Goal: Find specific page/section: Find specific page/section

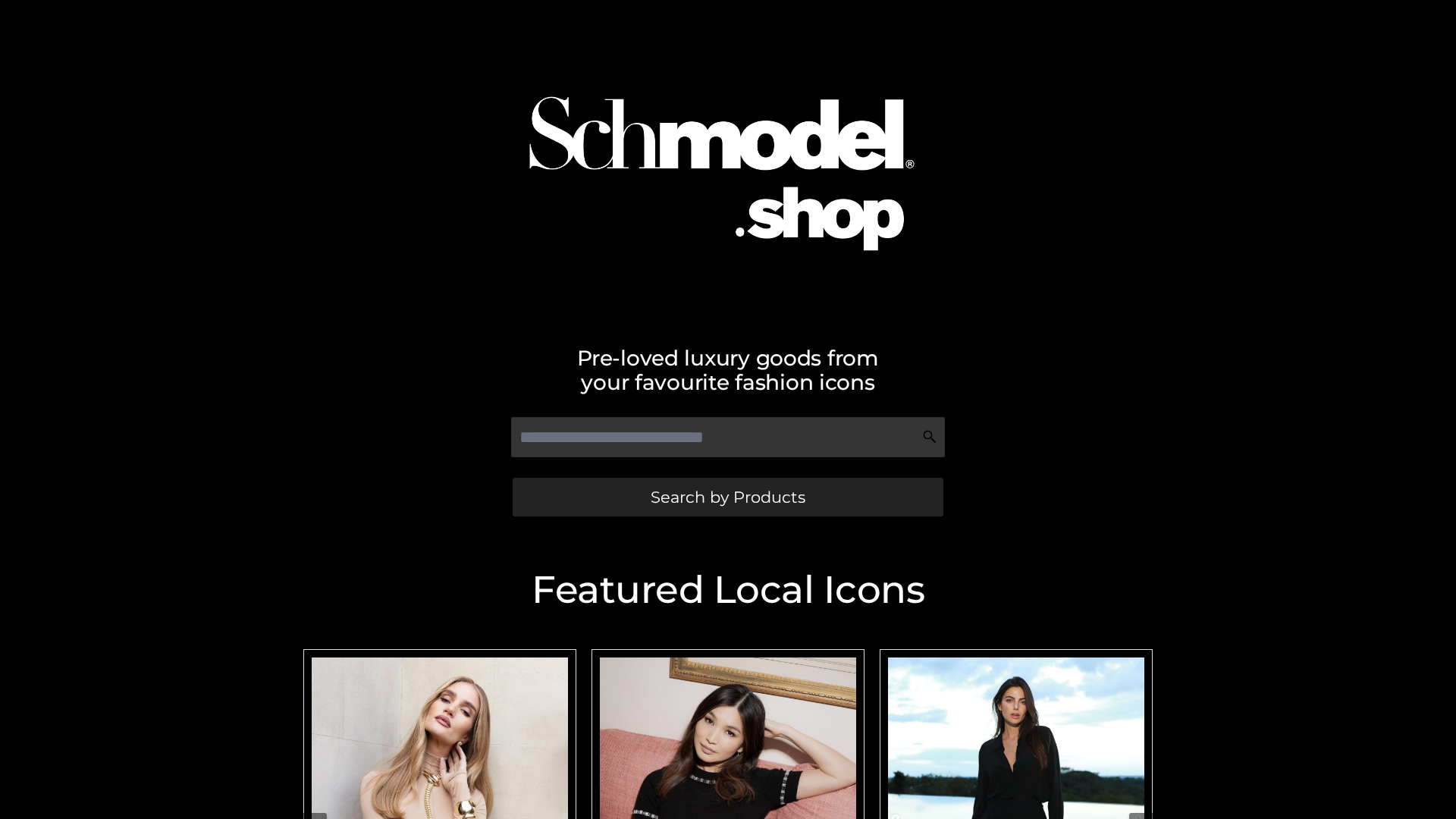
click at [728, 497] on span "Search by Products" at bounding box center [728, 498] width 155 height 16
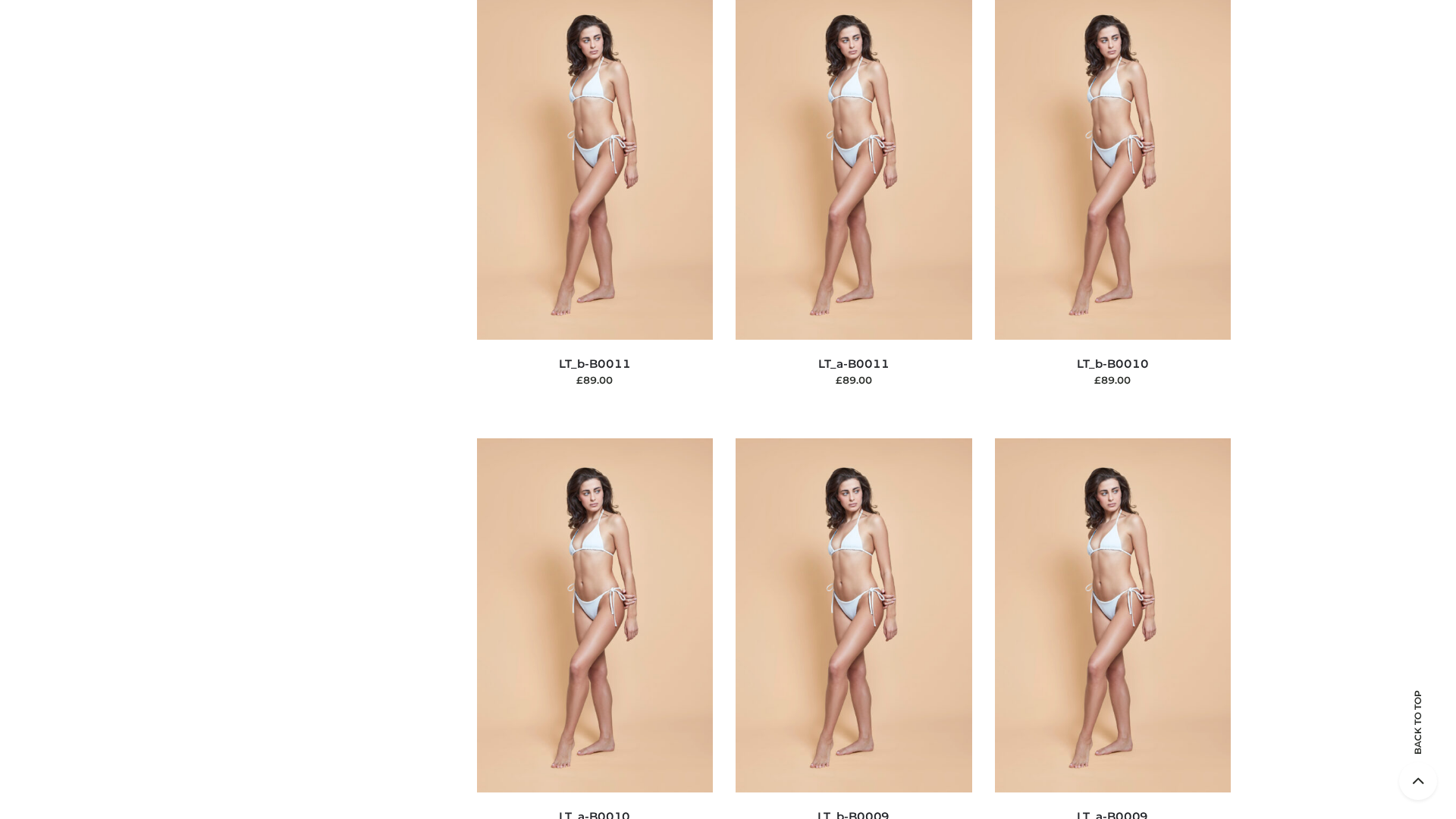
scroll to position [6812, 0]
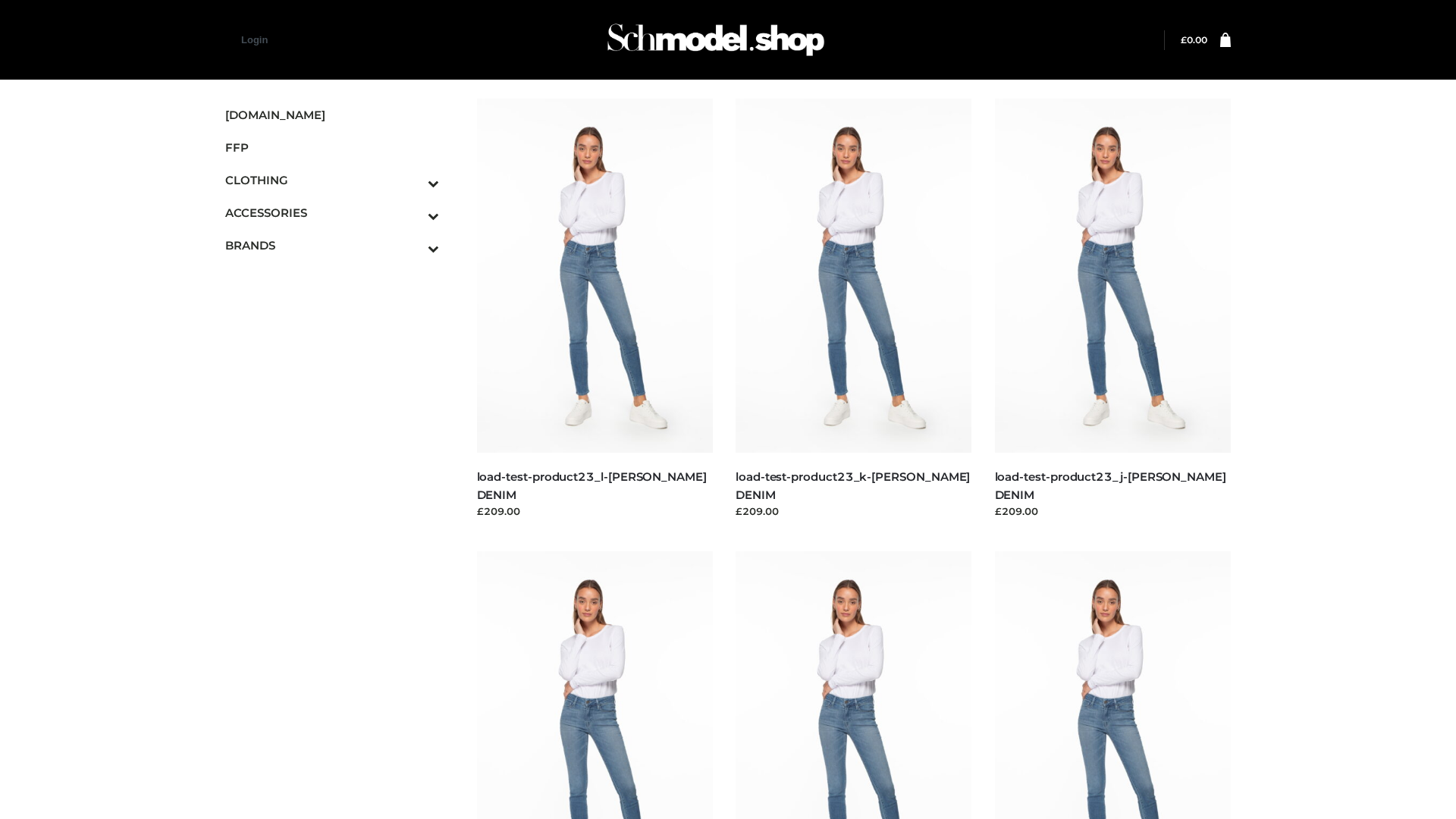
scroll to position [1330, 0]
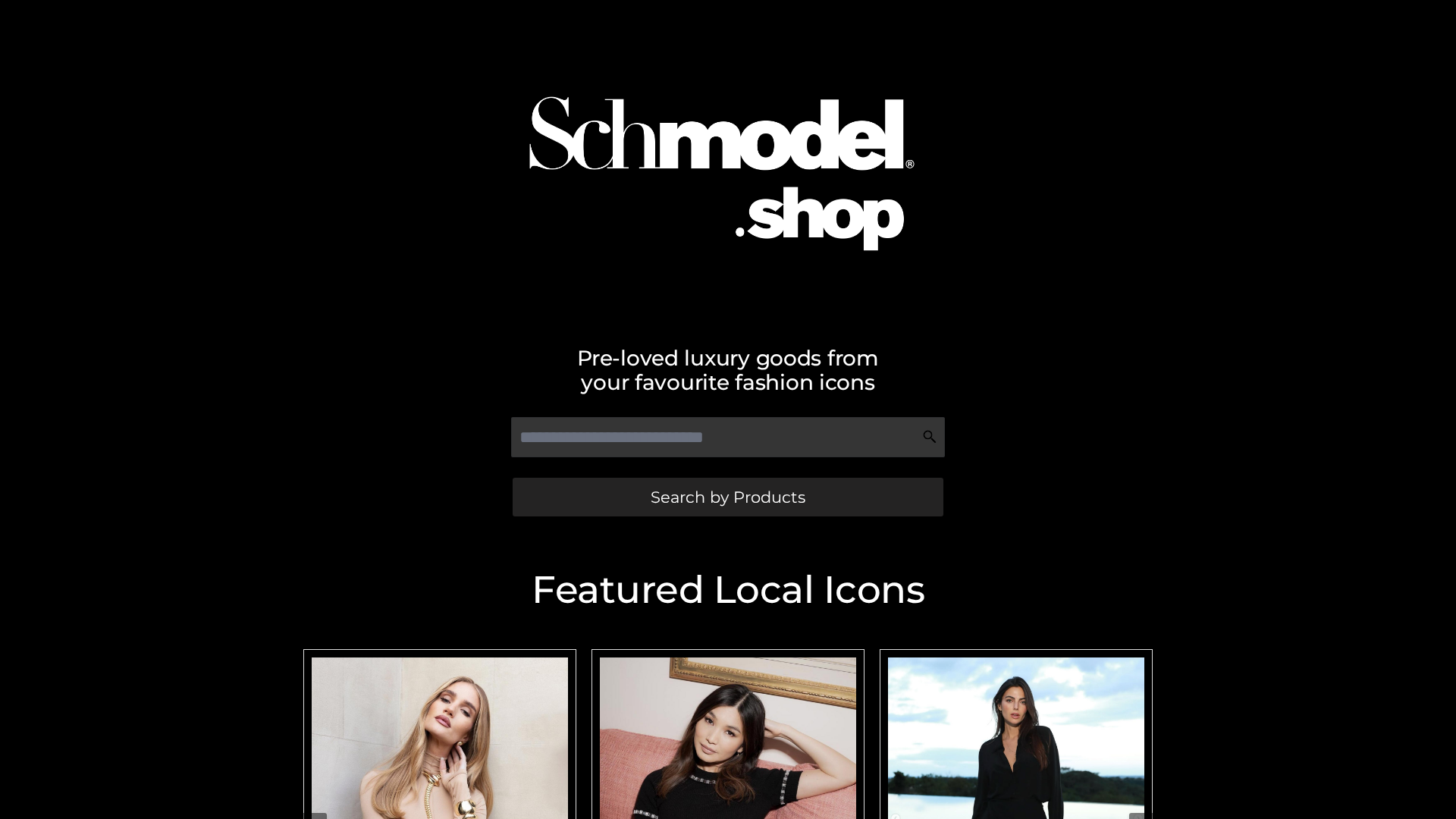
click at [728, 497] on span "Search by Products" at bounding box center [728, 498] width 155 height 16
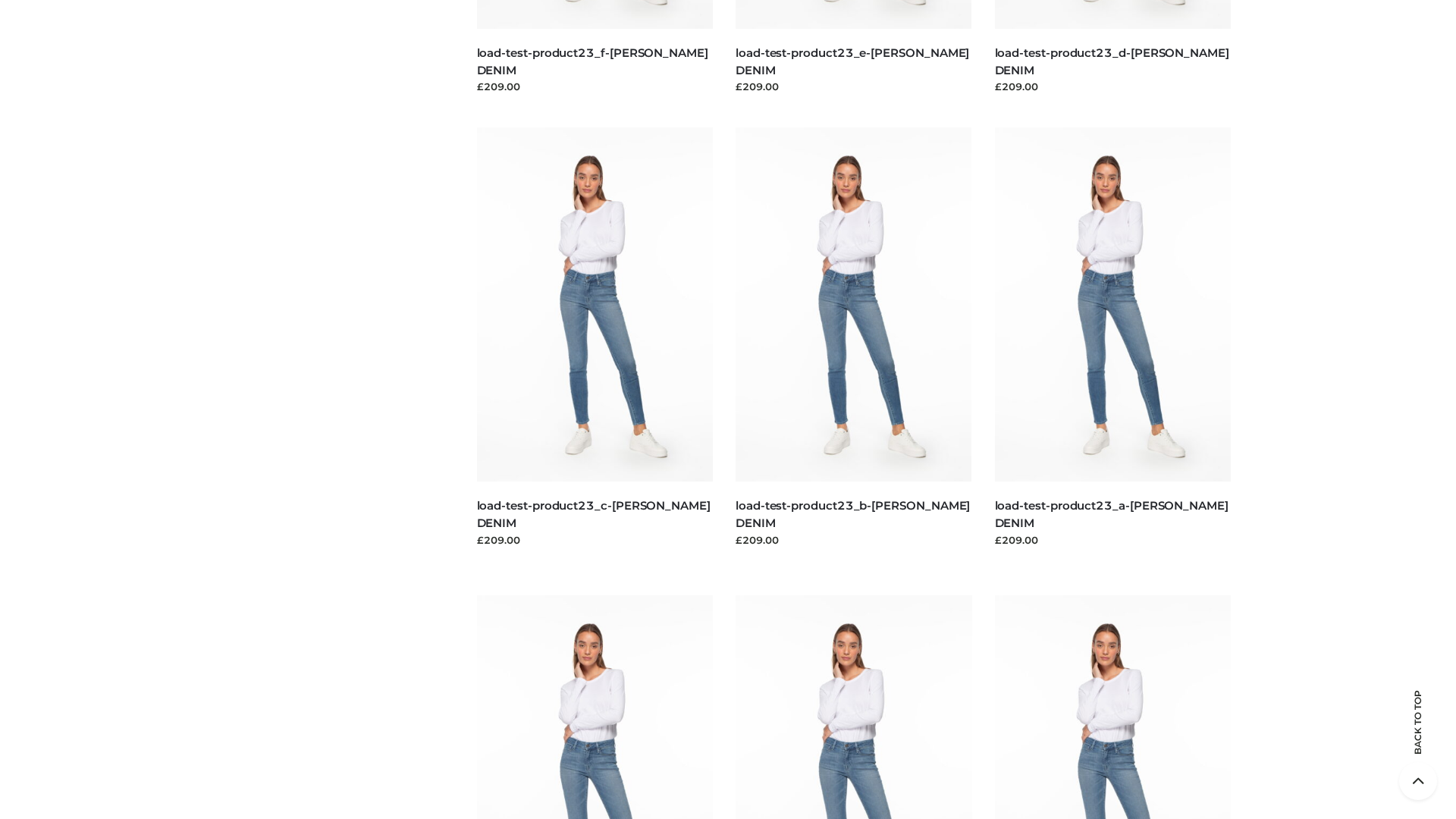
scroll to position [3157, 0]
